Goal: Find specific page/section

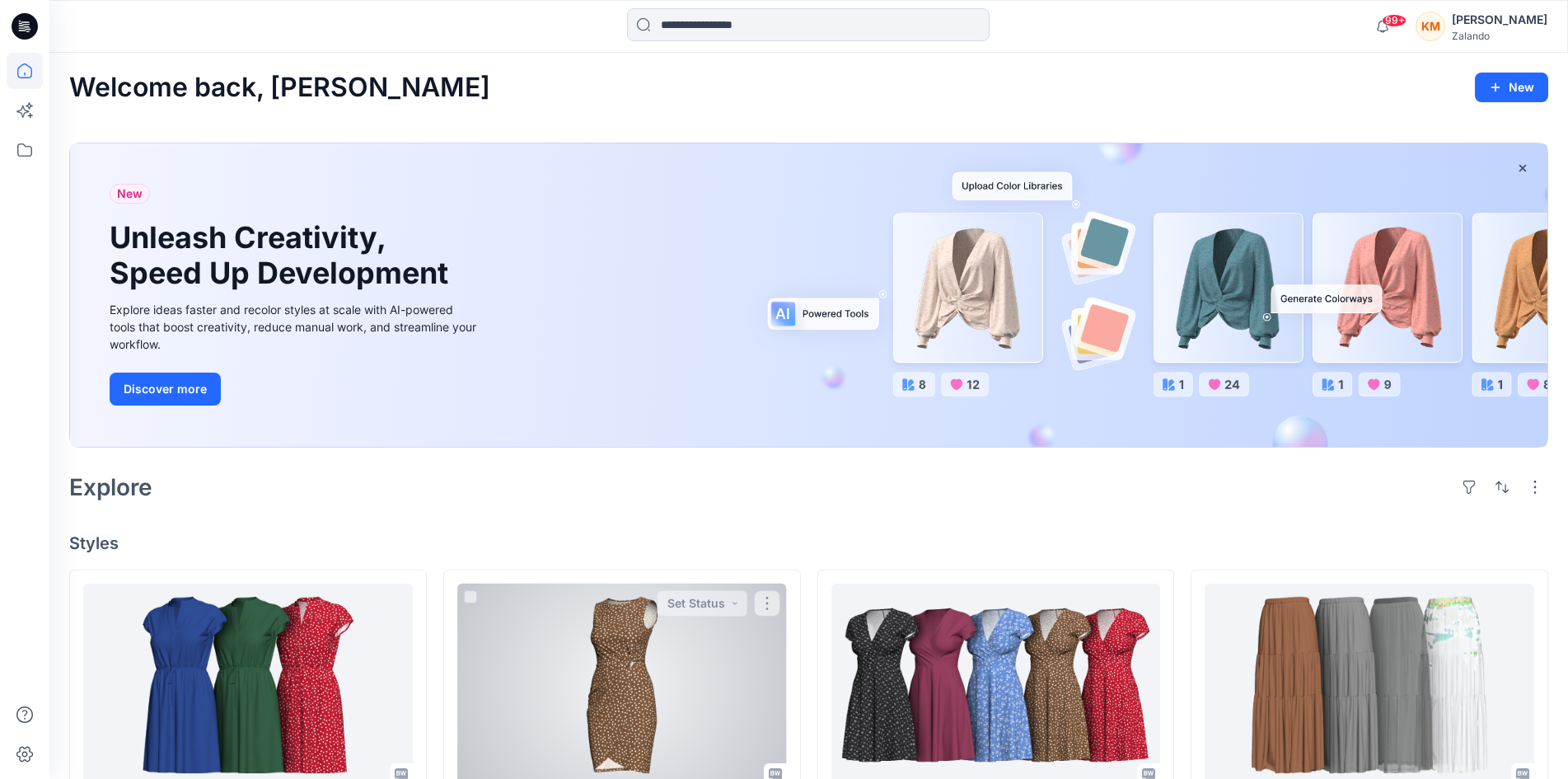
scroll to position [164, 0]
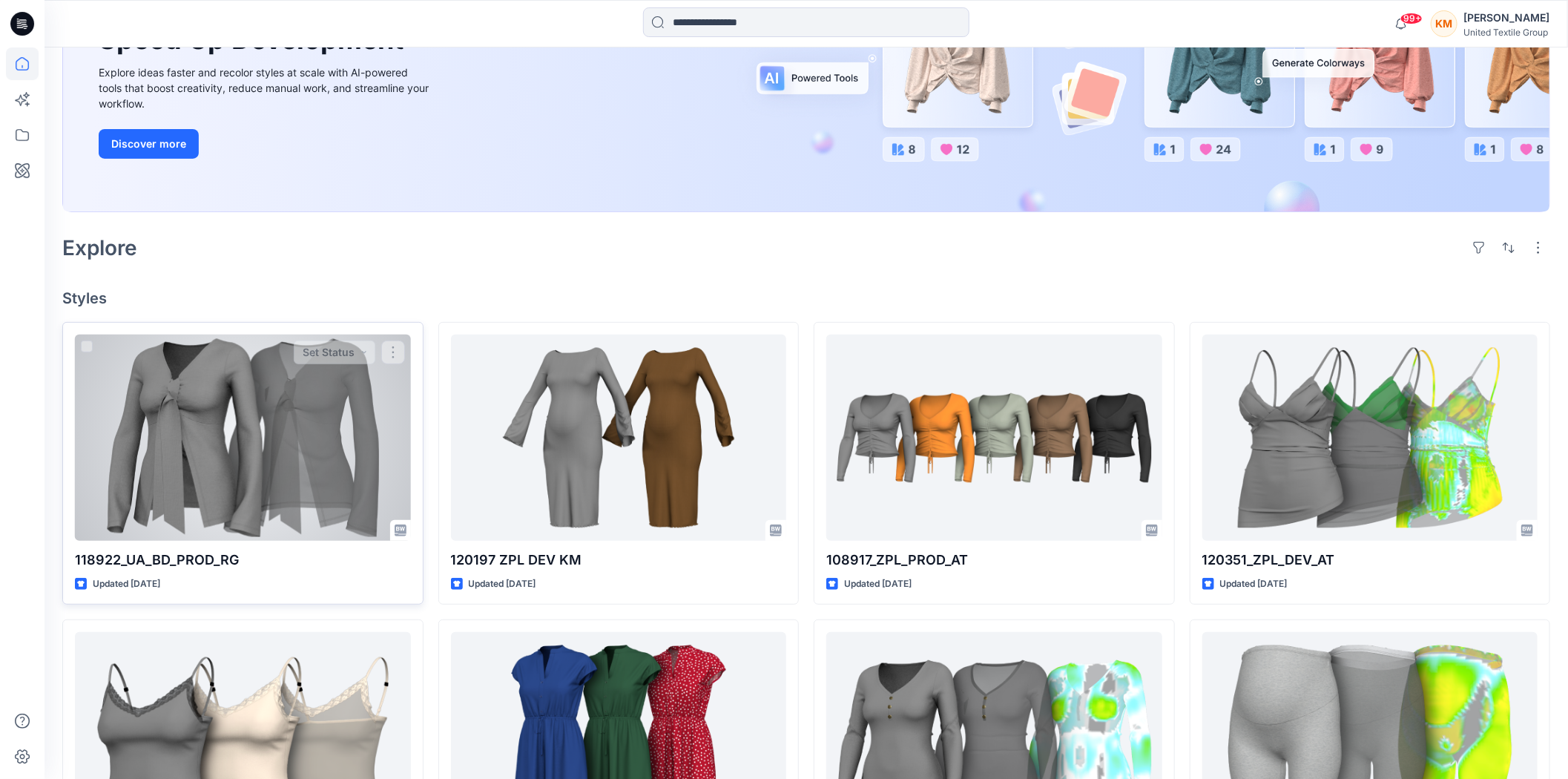
scroll to position [247, 0]
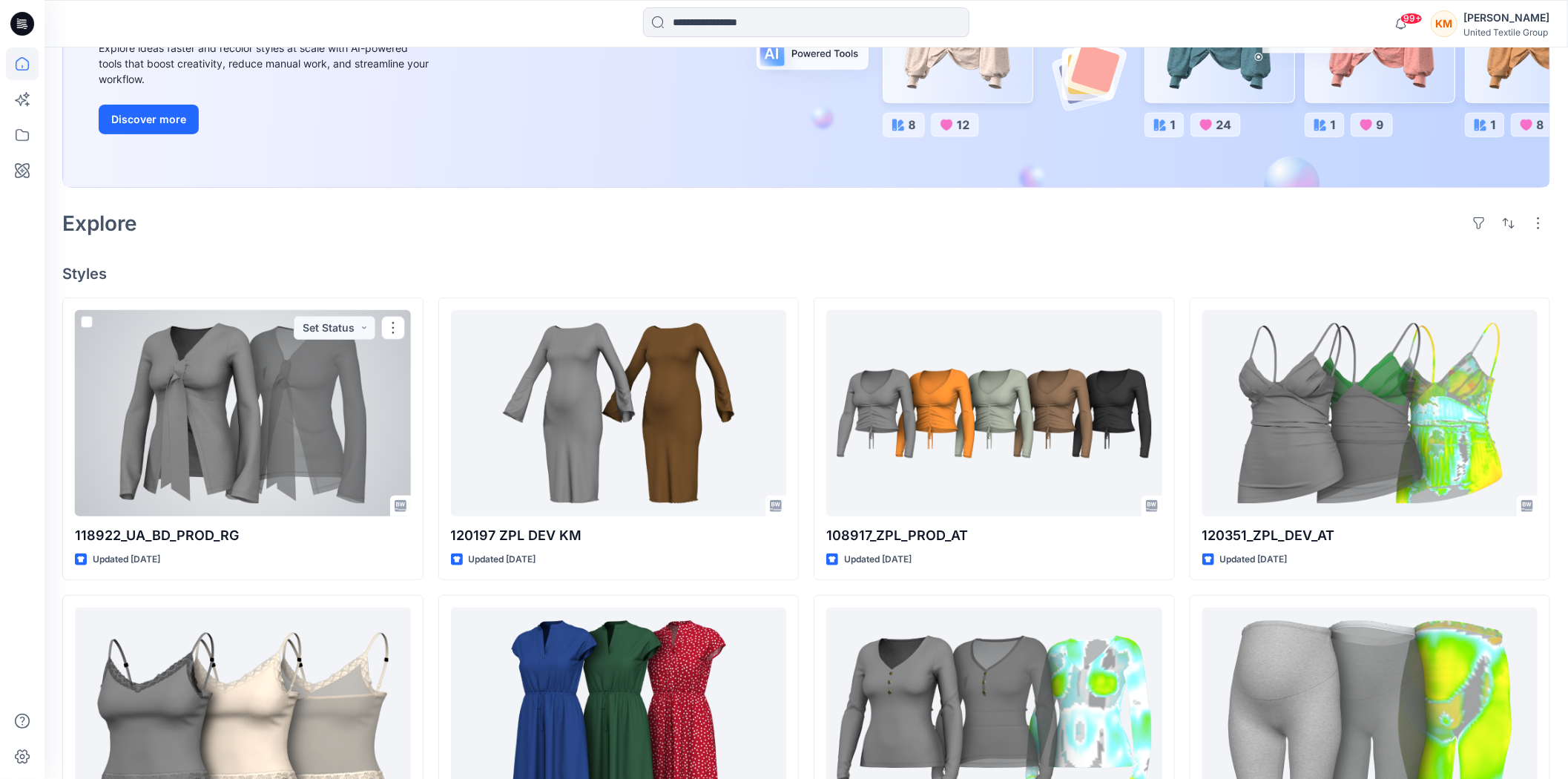
click at [287, 389] on div at bounding box center [243, 413] width 336 height 206
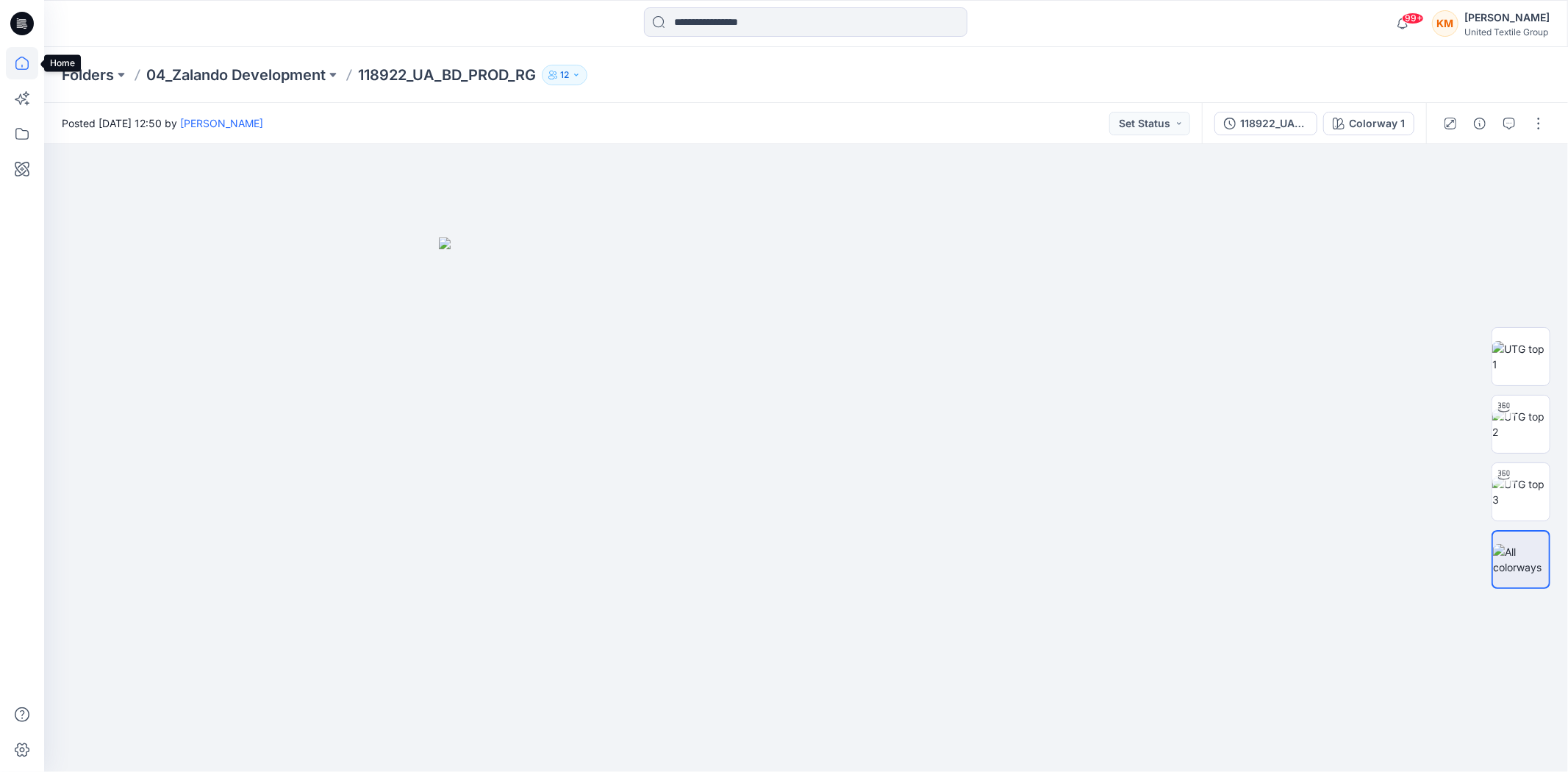
click at [16, 61] on icon at bounding box center [22, 62] width 13 height 13
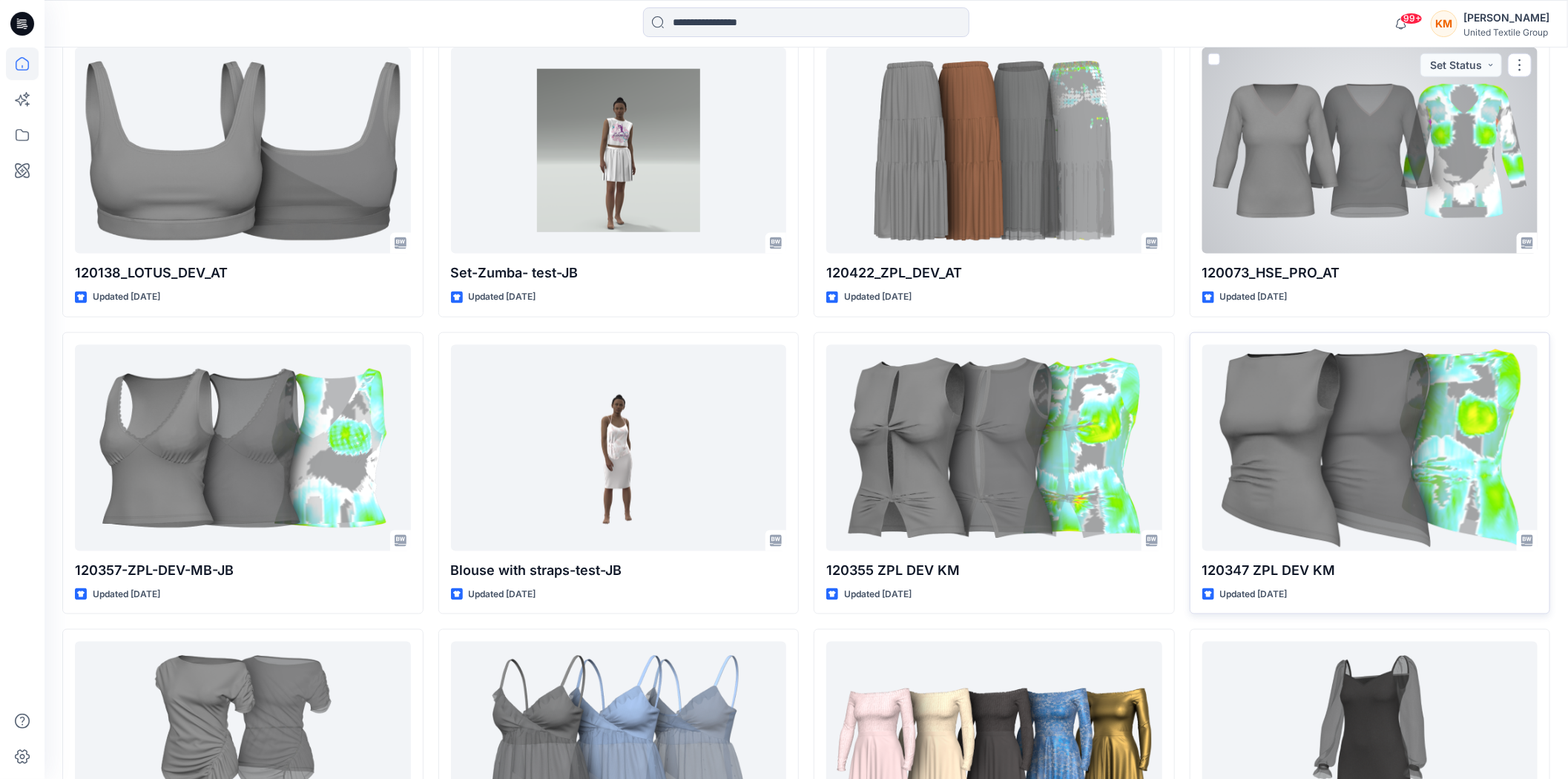
scroll to position [1126, 0]
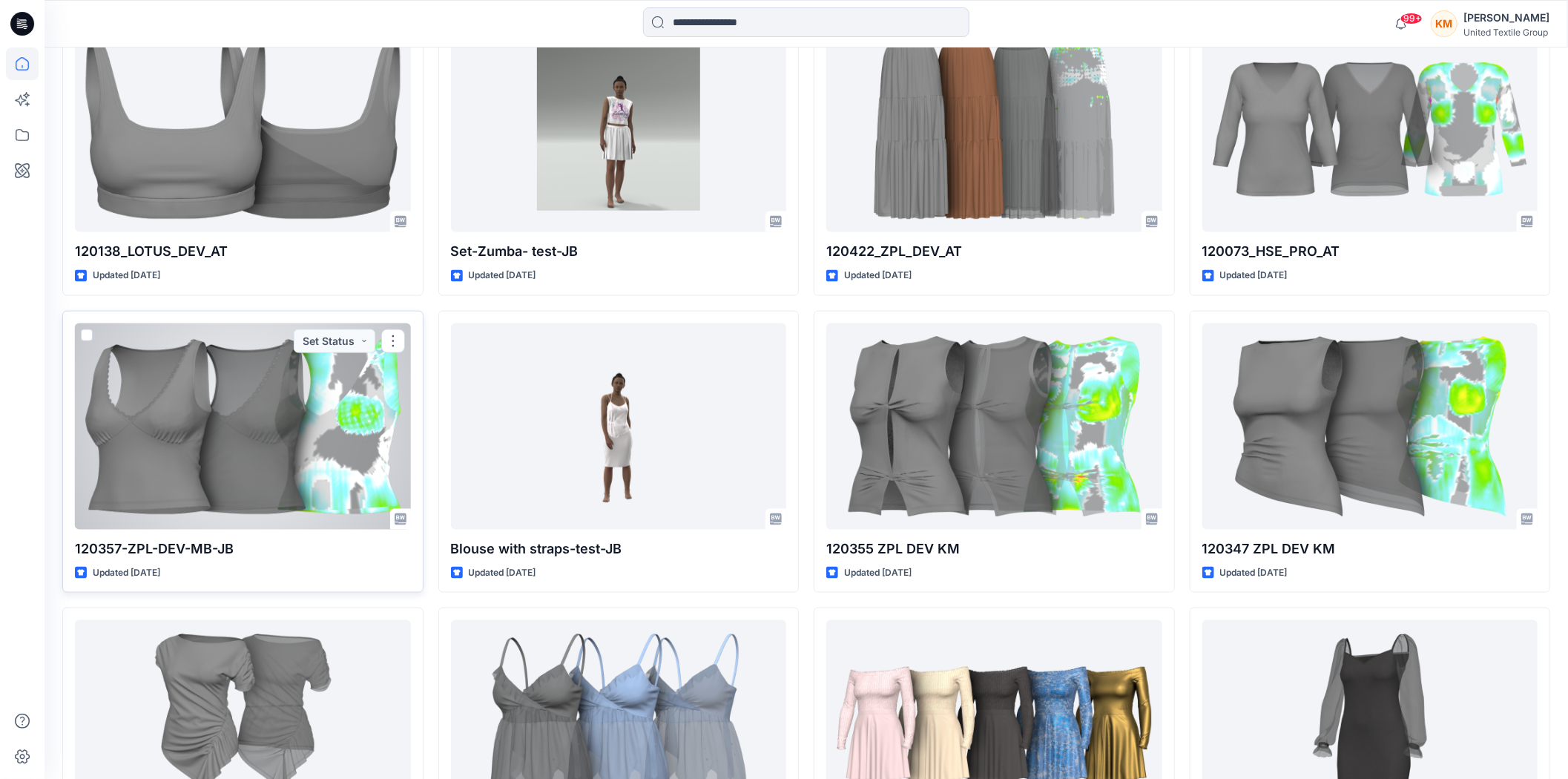
click at [224, 432] on div at bounding box center [243, 426] width 336 height 206
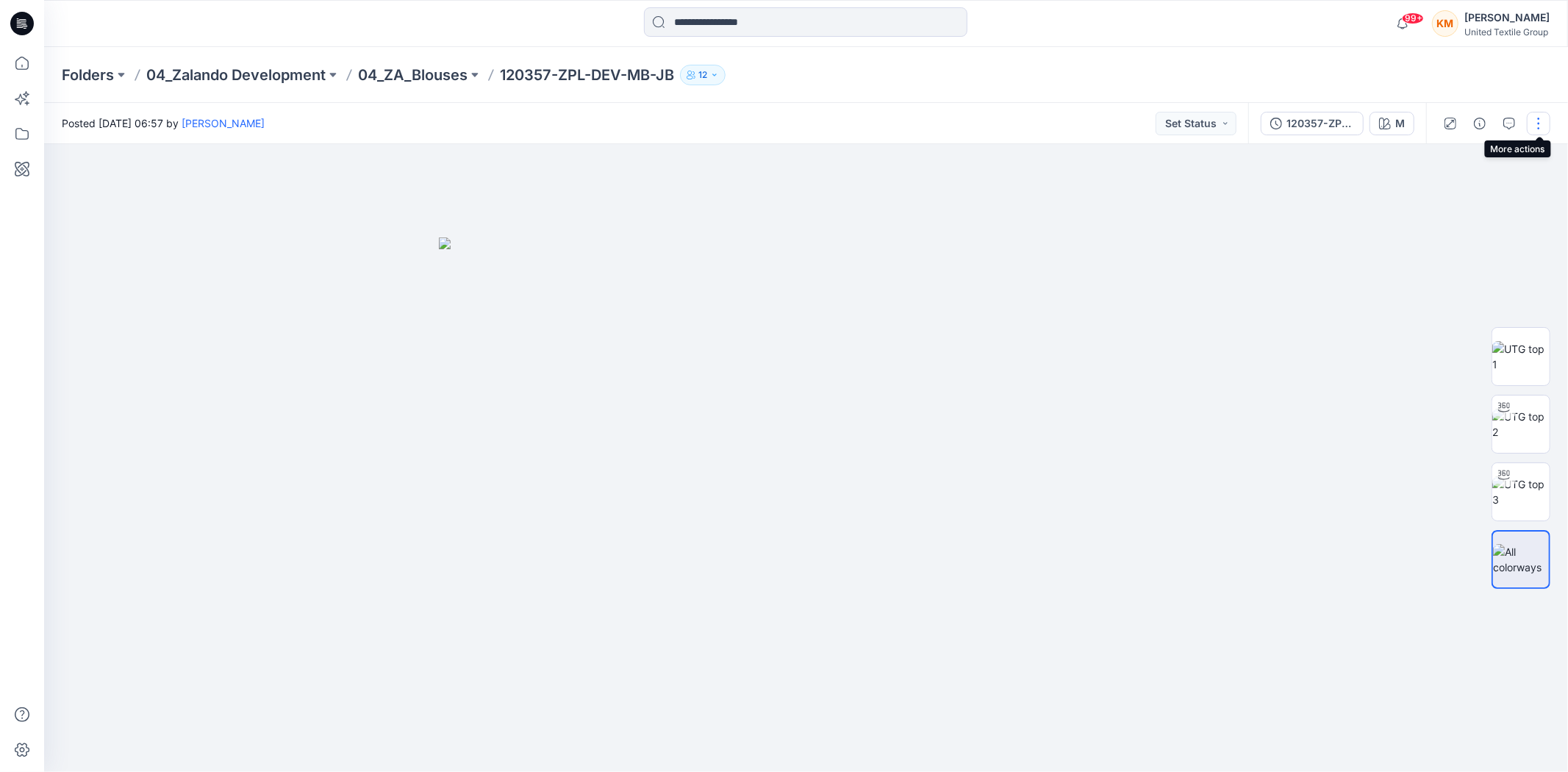
click at [1541, 123] on button "button" at bounding box center [1538, 123] width 24 height 24
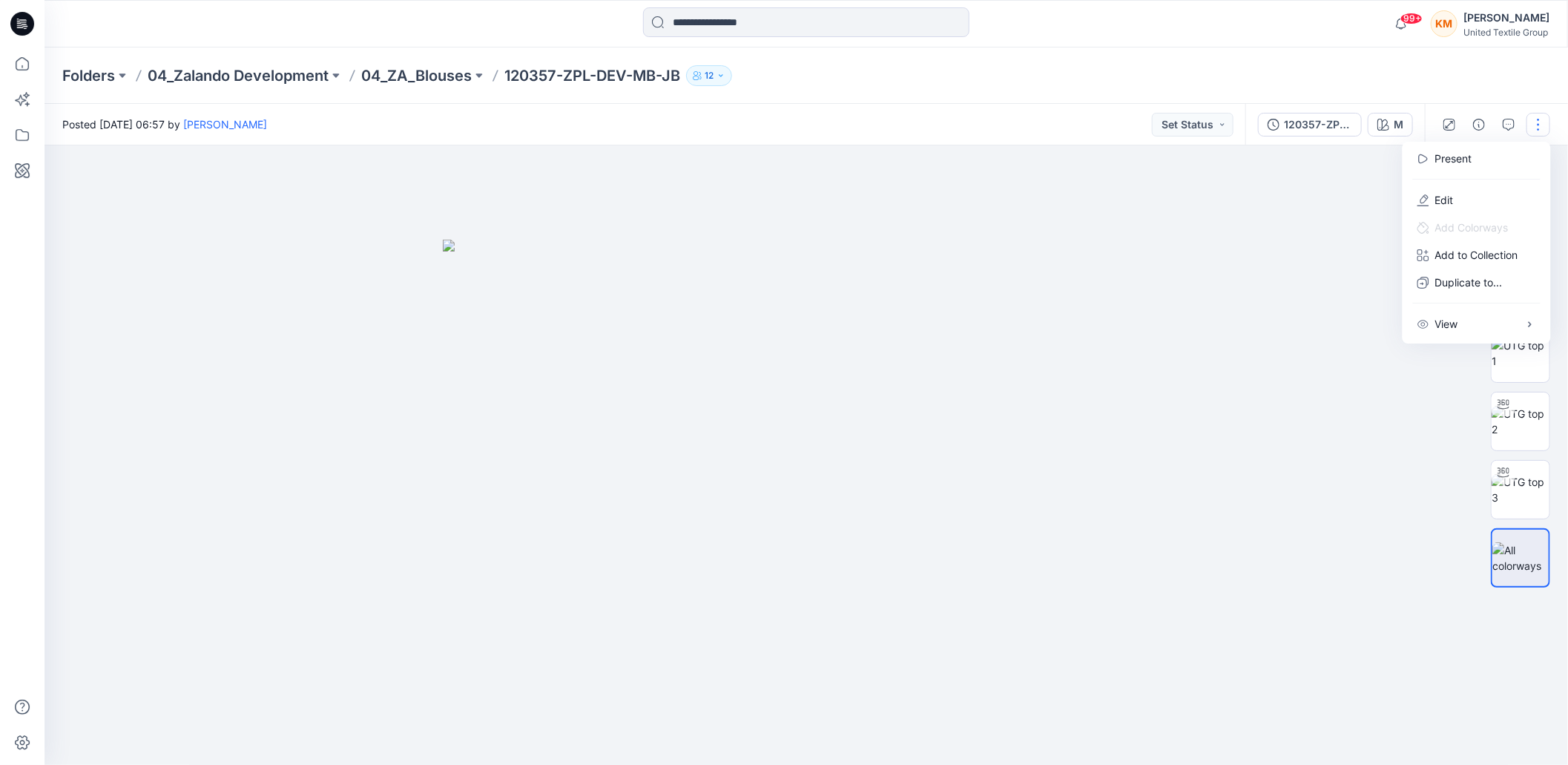
click at [1039, 221] on div at bounding box center [812, 462] width 1537 height 634
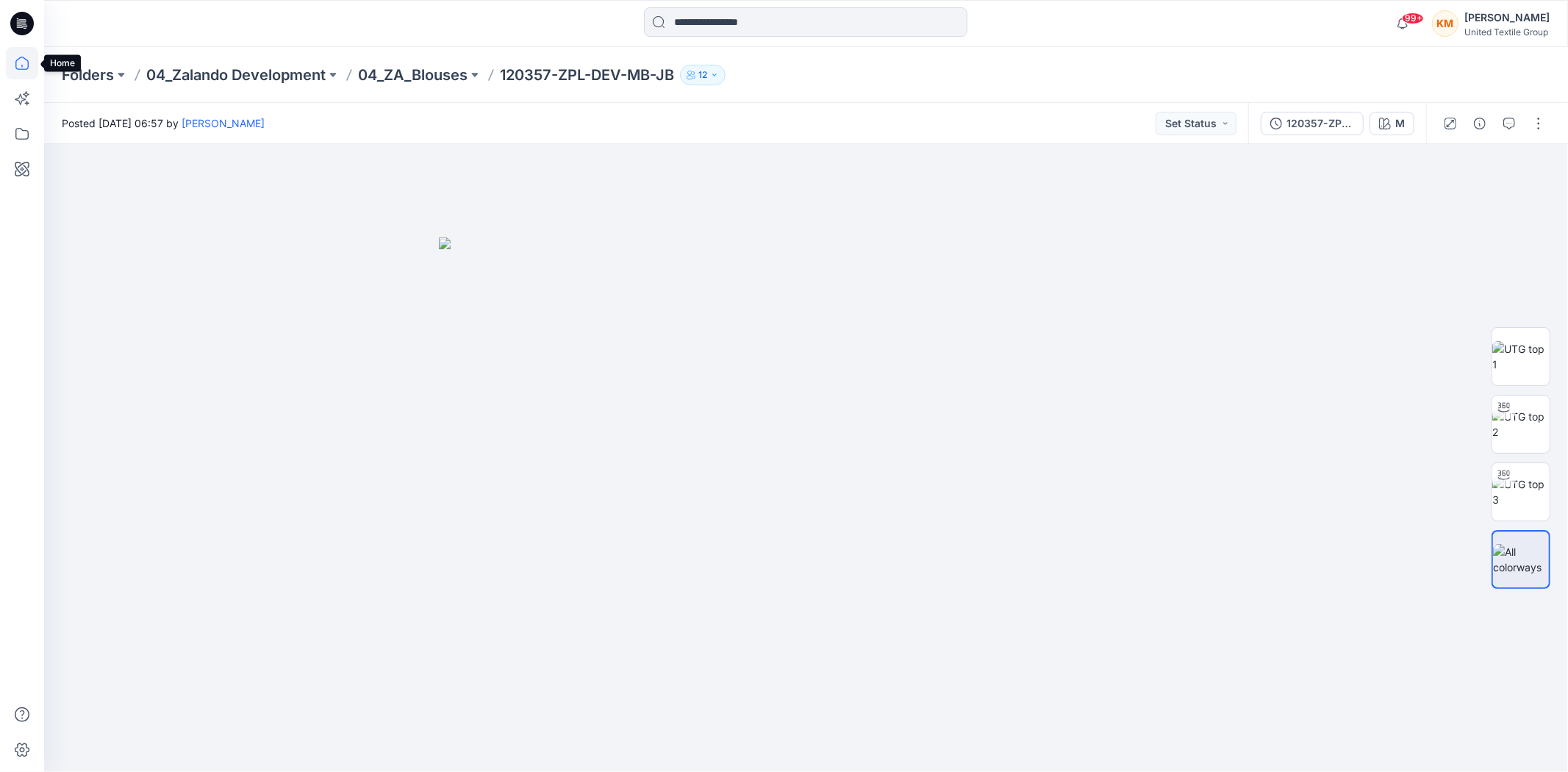
click at [24, 62] on icon at bounding box center [22, 63] width 32 height 32
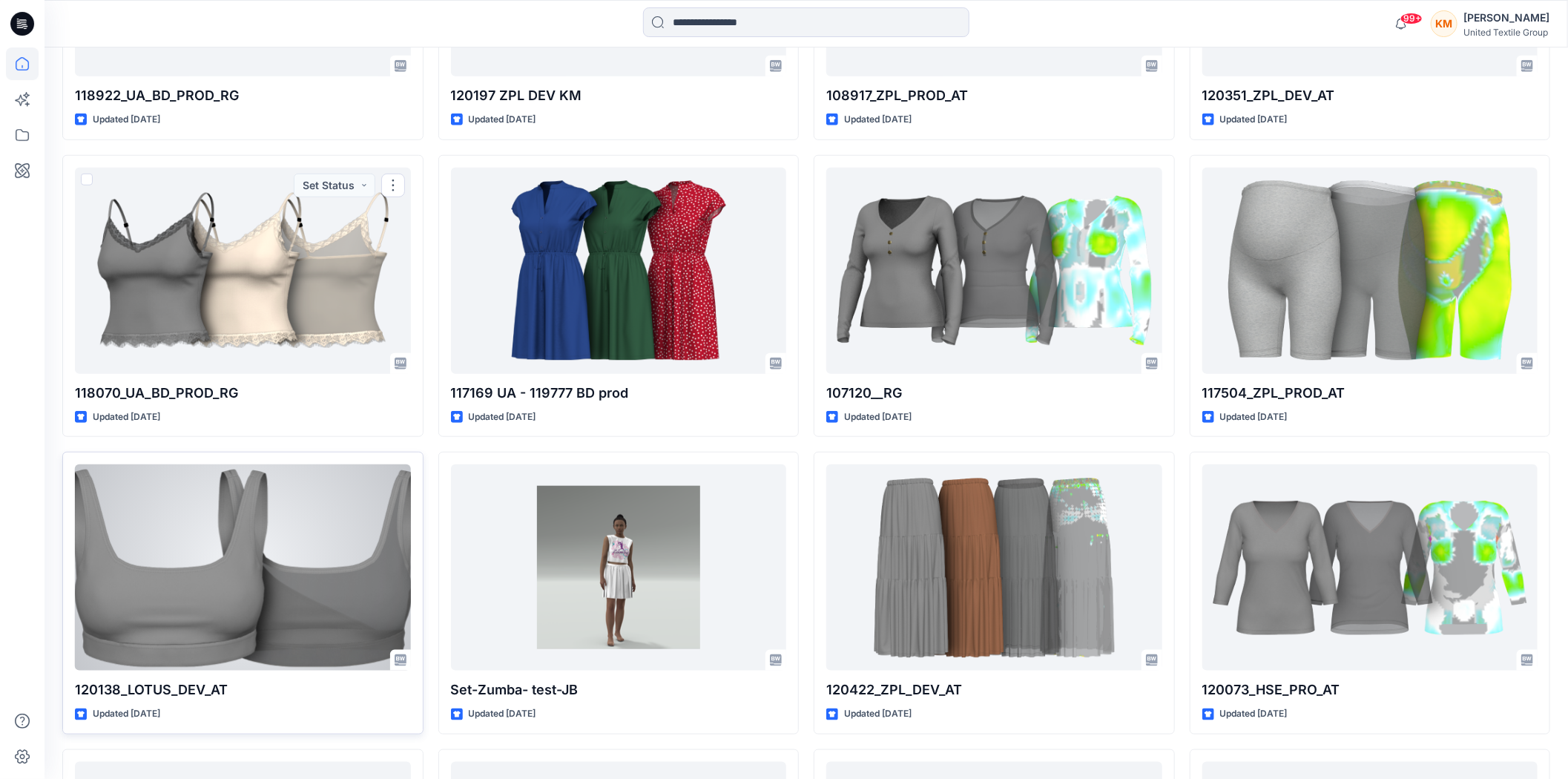
scroll to position [742, 0]
